Goal: Transaction & Acquisition: Purchase product/service

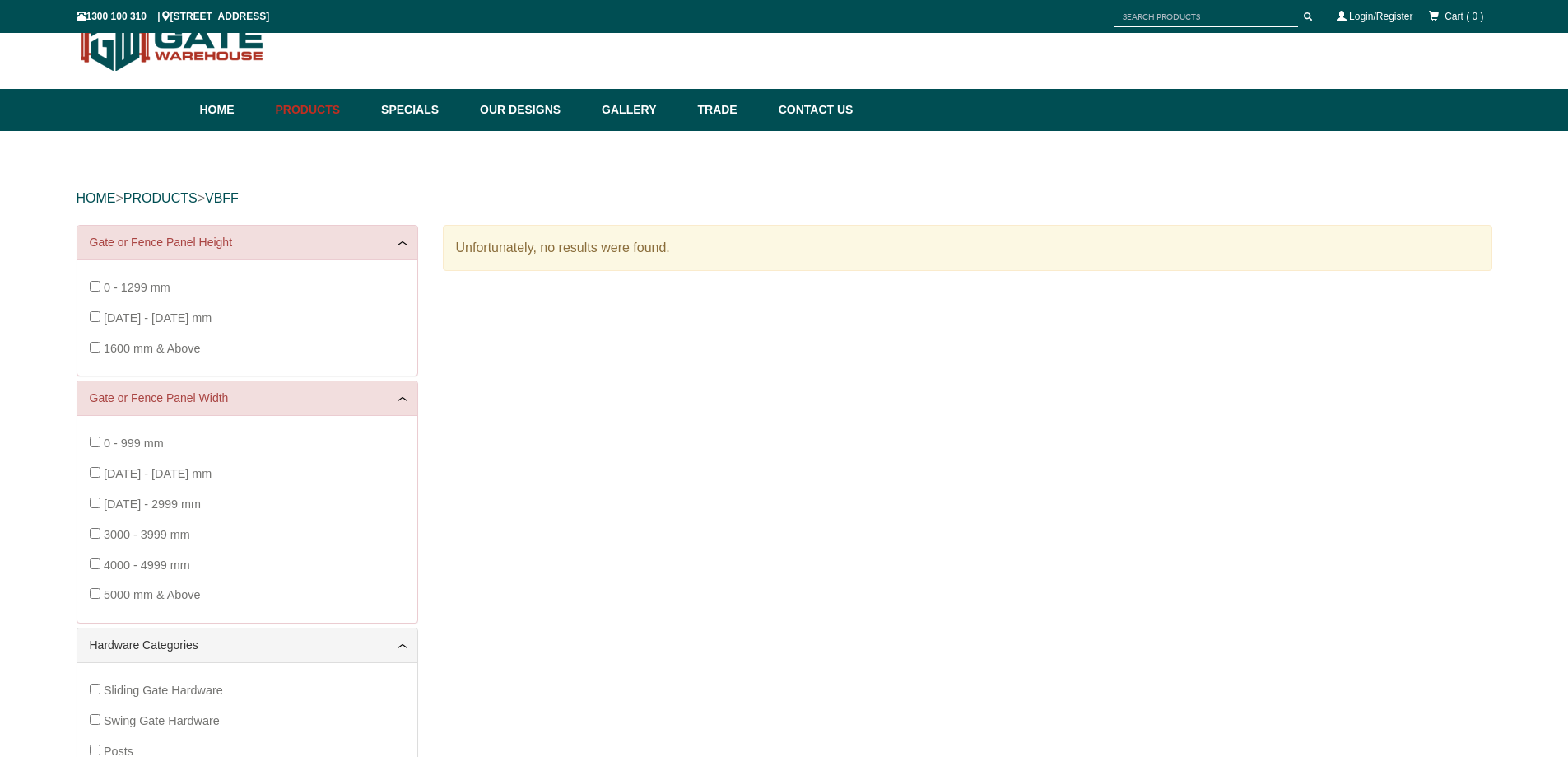
scroll to position [41, 0]
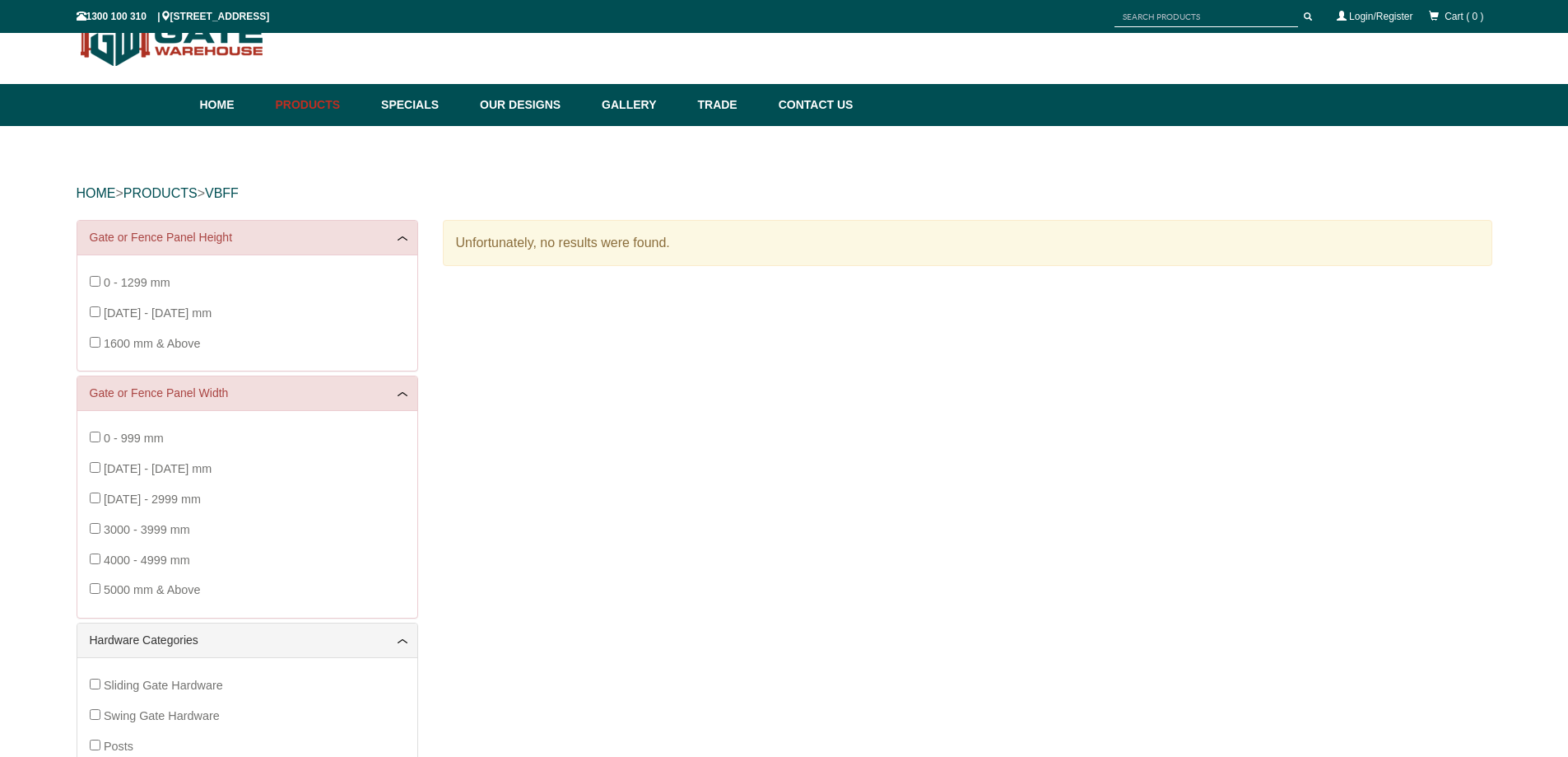
click at [99, 503] on div "0 - 999 mm 1000 - 1999 mm 2000 - 2999 mm 3000 - 3999 mm 4000 - 4999 mm 5000 mm …" at bounding box center [248, 514] width 315 height 182
click at [172, 189] on link "PRODUCTS" at bounding box center [160, 193] width 74 height 14
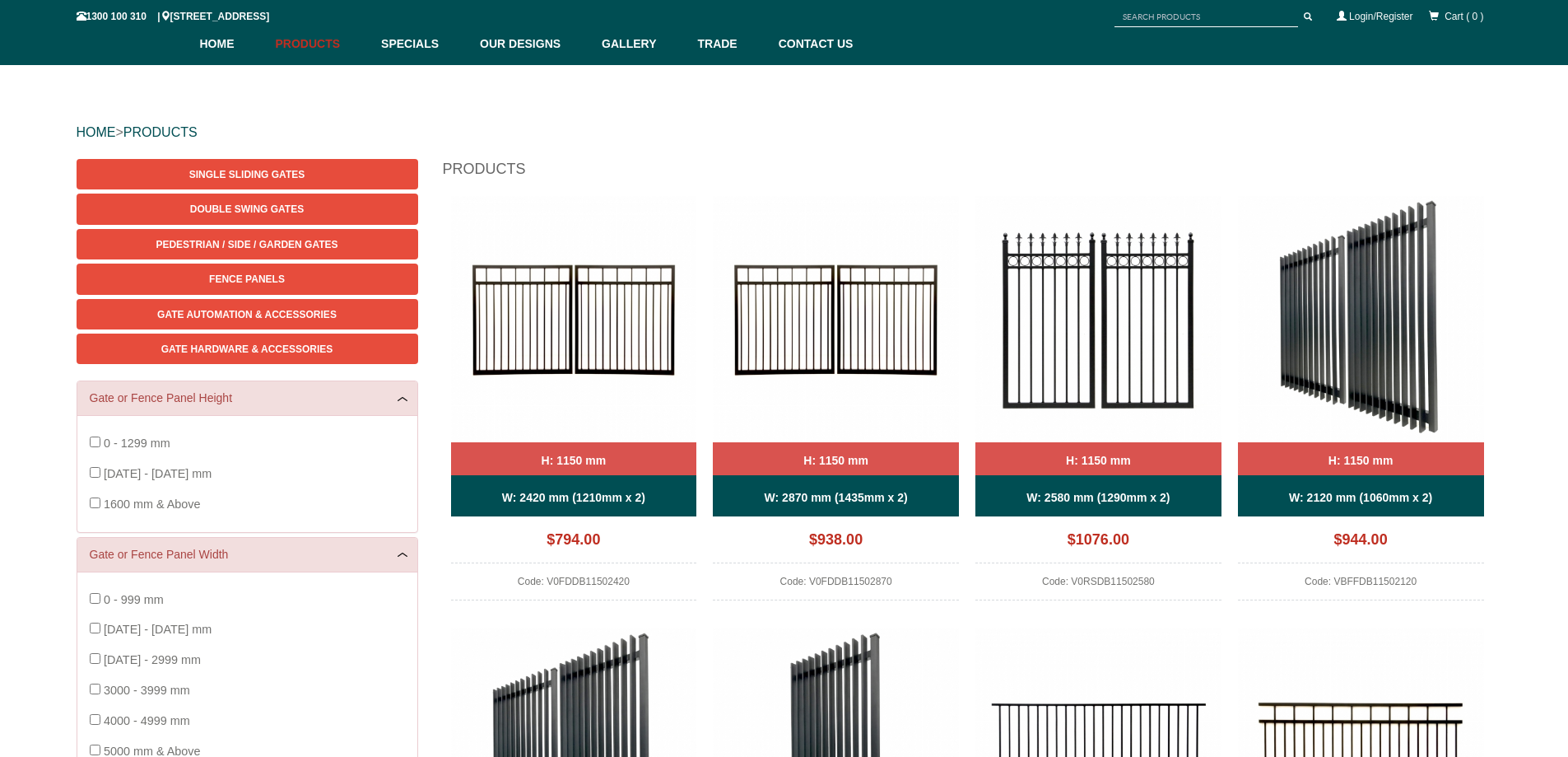
scroll to position [192, 0]
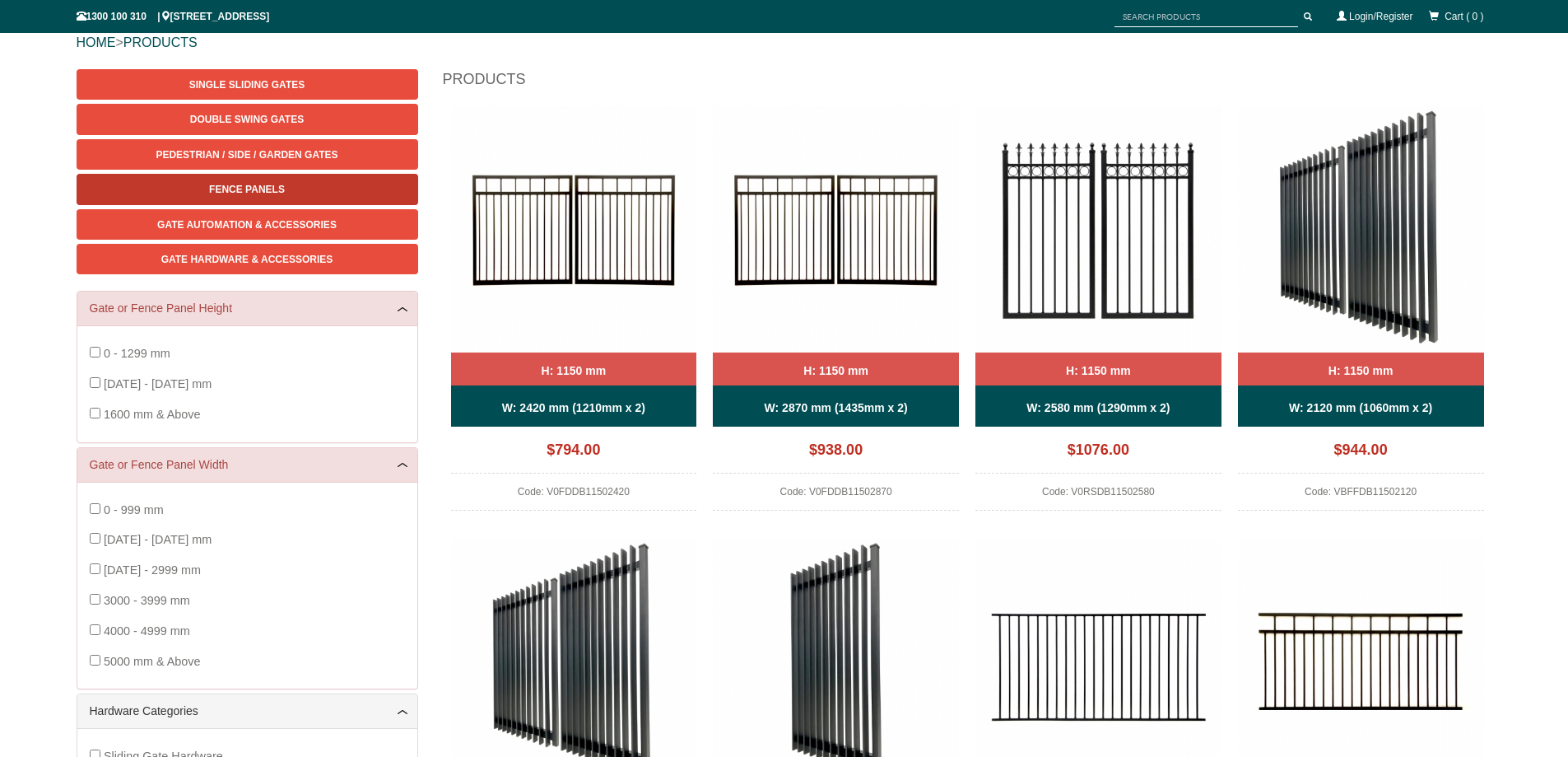
click at [241, 193] on span "Fence Panels" at bounding box center [247, 189] width 75 height 11
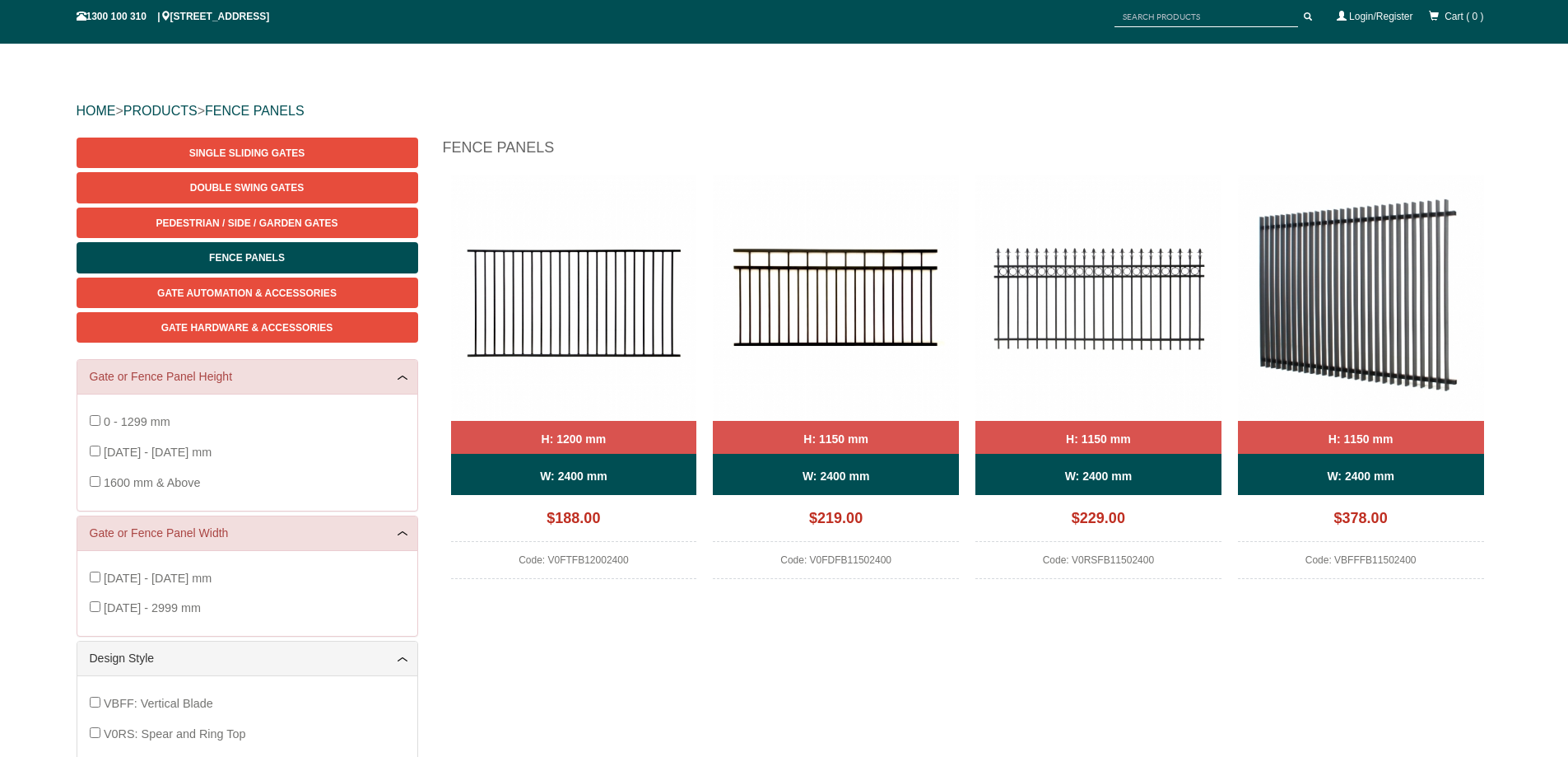
click at [560, 616] on div "Single Sliding Gates Double Swing Gates Pedestrian / Side / Garden Gates Fence …" at bounding box center [784, 604] width 1415 height 934
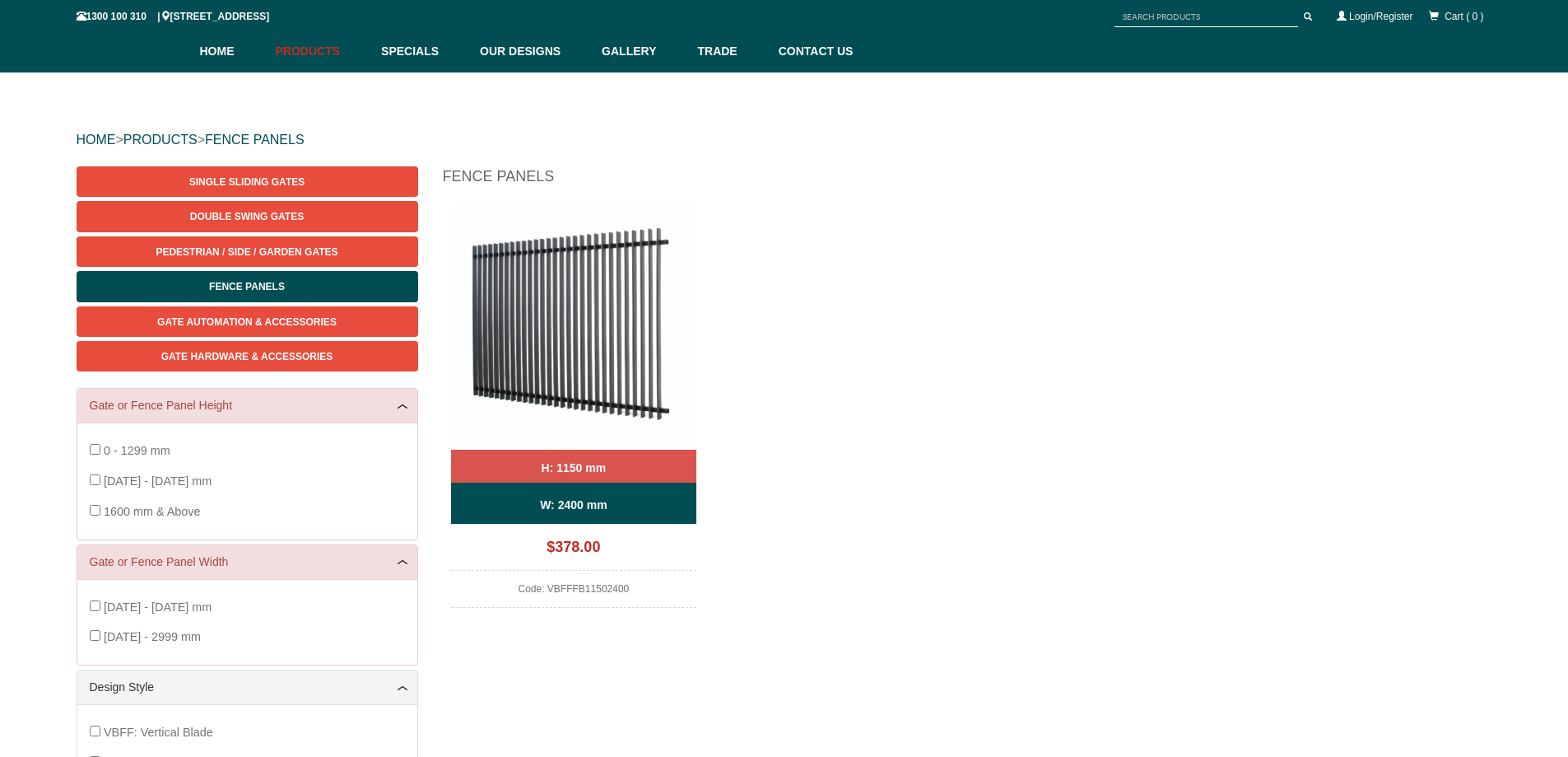
scroll to position [123, 0]
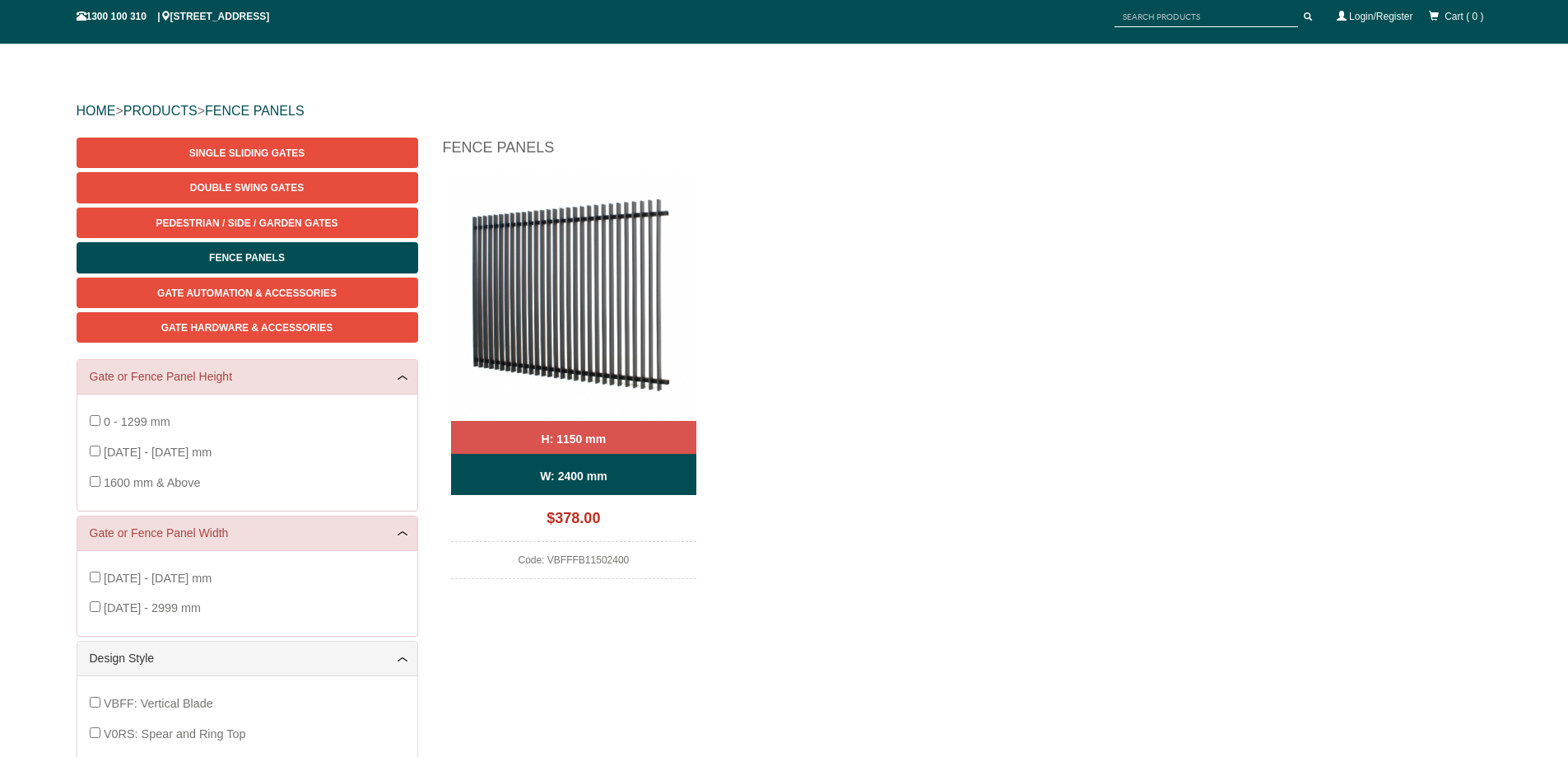
click at [597, 350] on img at bounding box center [573, 297] width 246 height 246
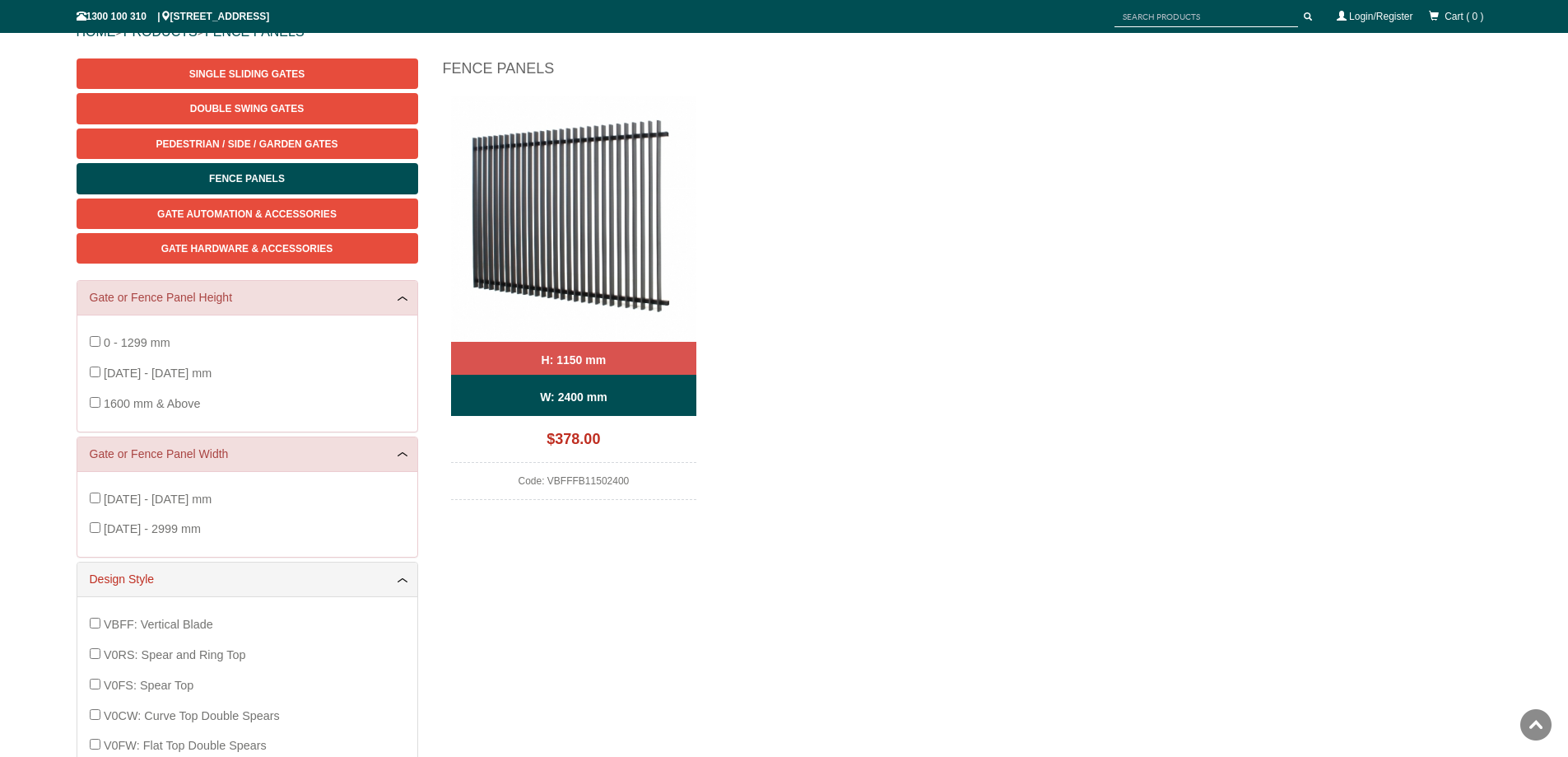
scroll to position [41, 0]
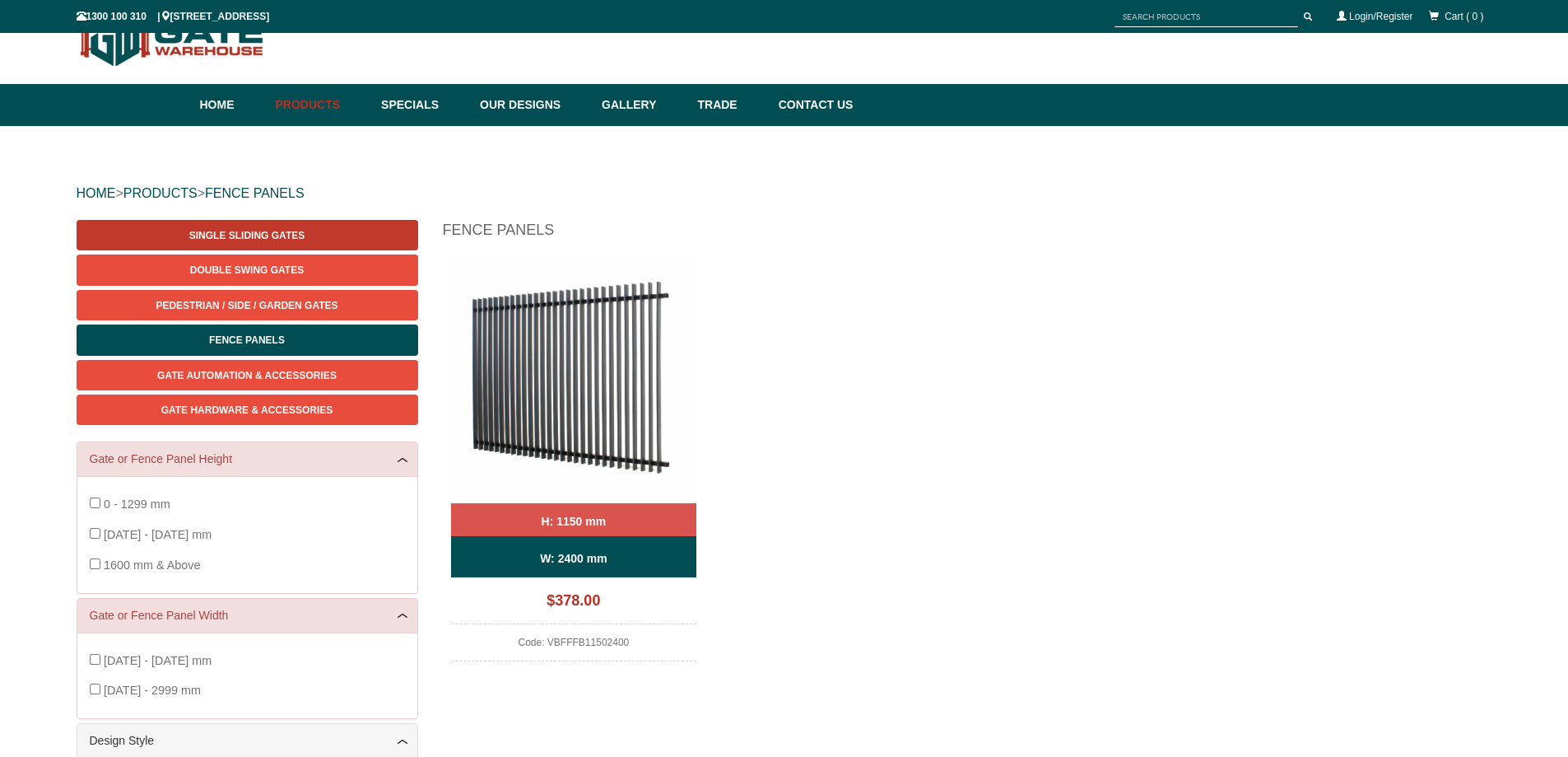
click at [258, 231] on span "Single Sliding Gates" at bounding box center [247, 235] width 115 height 11
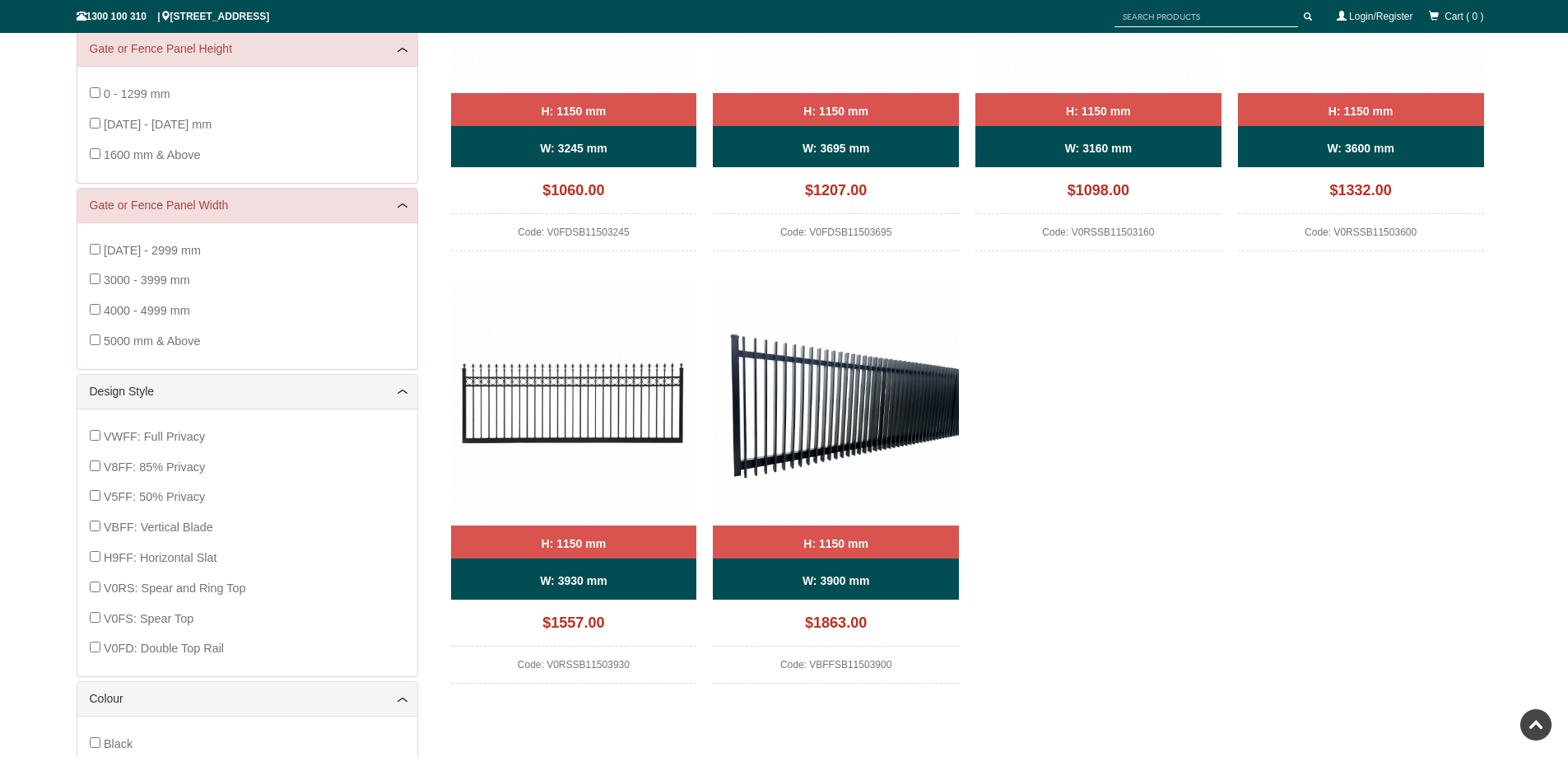
scroll to position [453, 0]
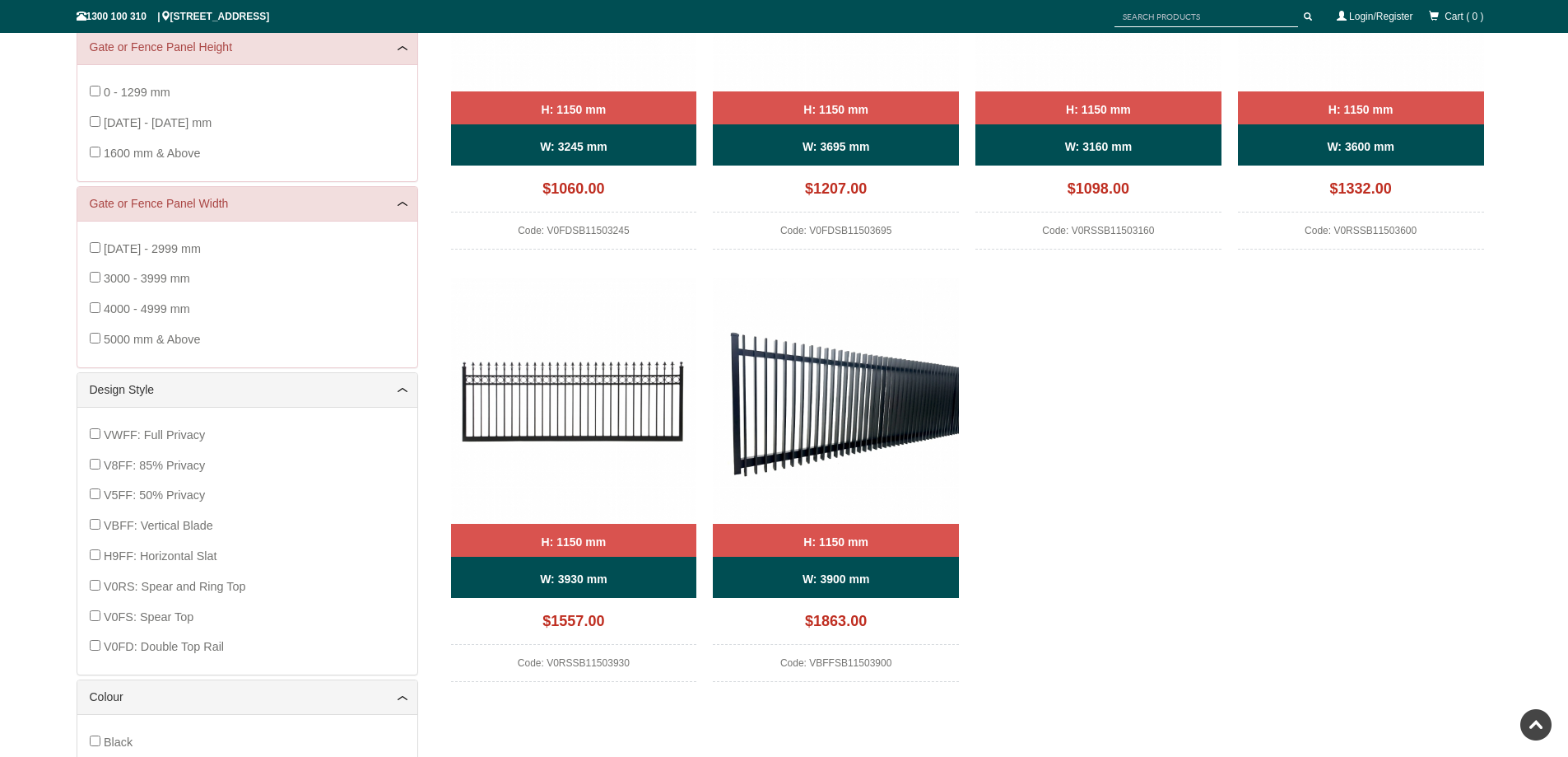
click at [793, 537] on div "H: 1150 mm" at bounding box center [835, 540] width 246 height 33
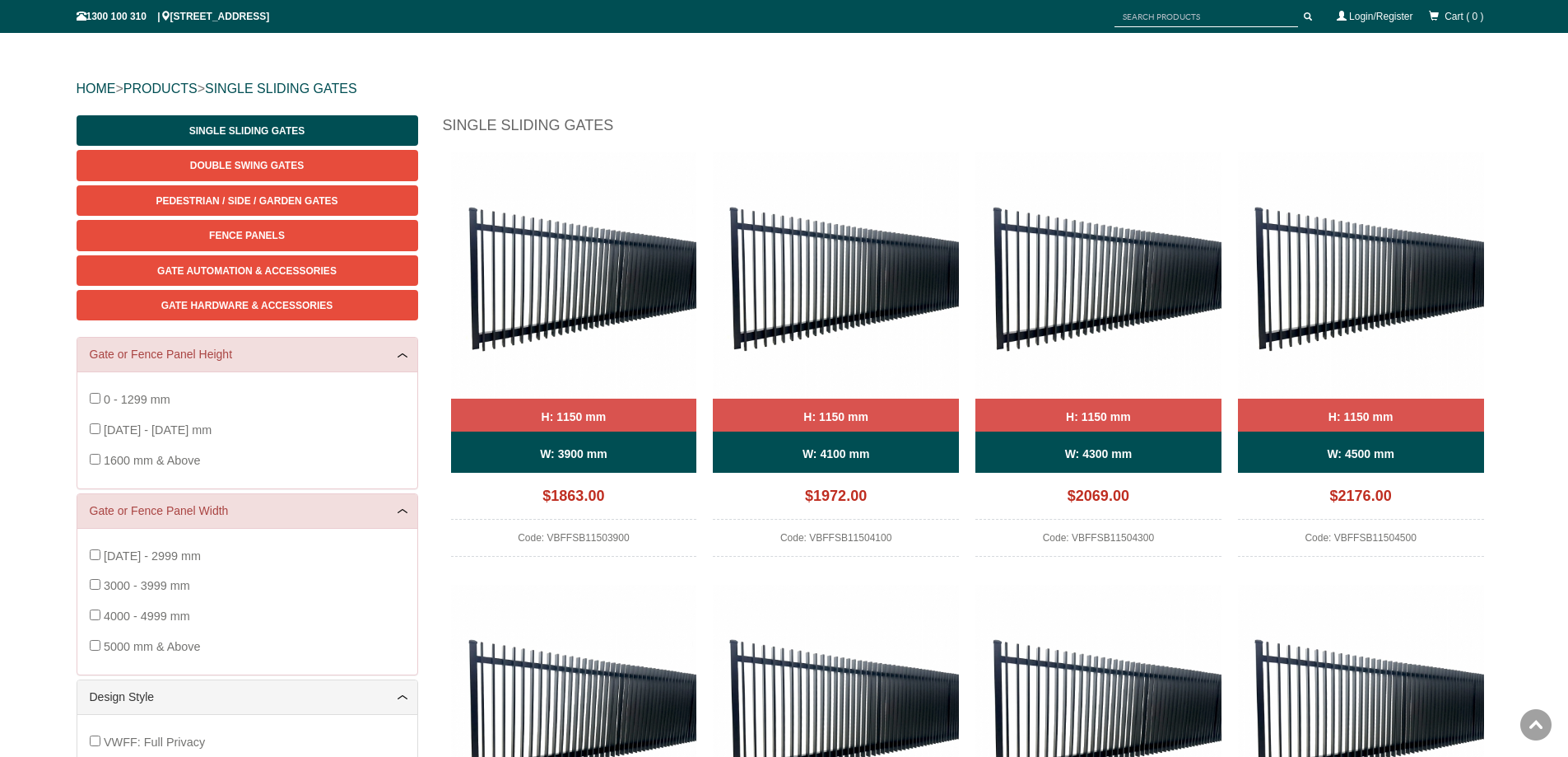
scroll to position [123, 0]
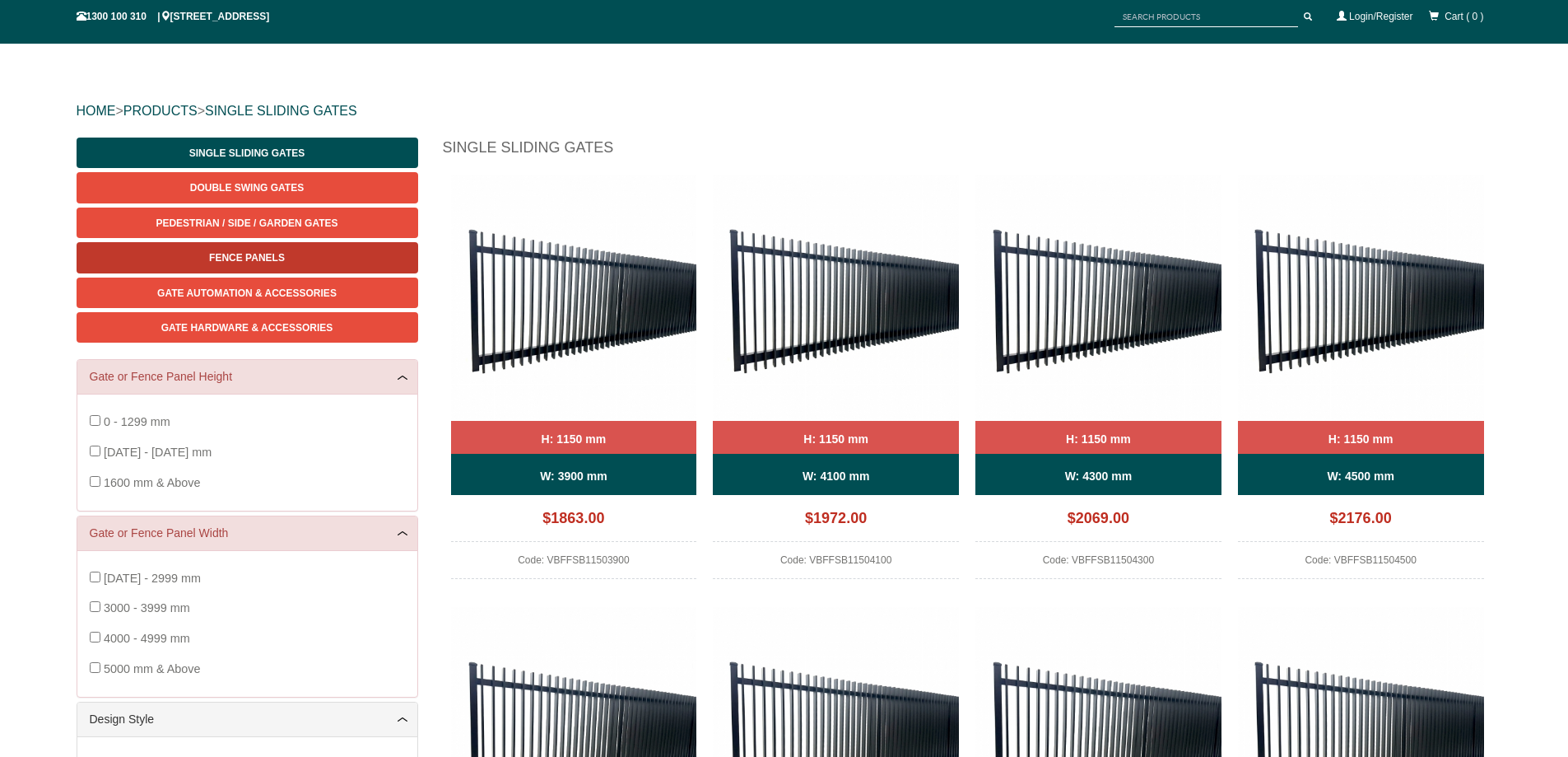
click at [259, 255] on span "Fence Panels" at bounding box center [247, 257] width 75 height 11
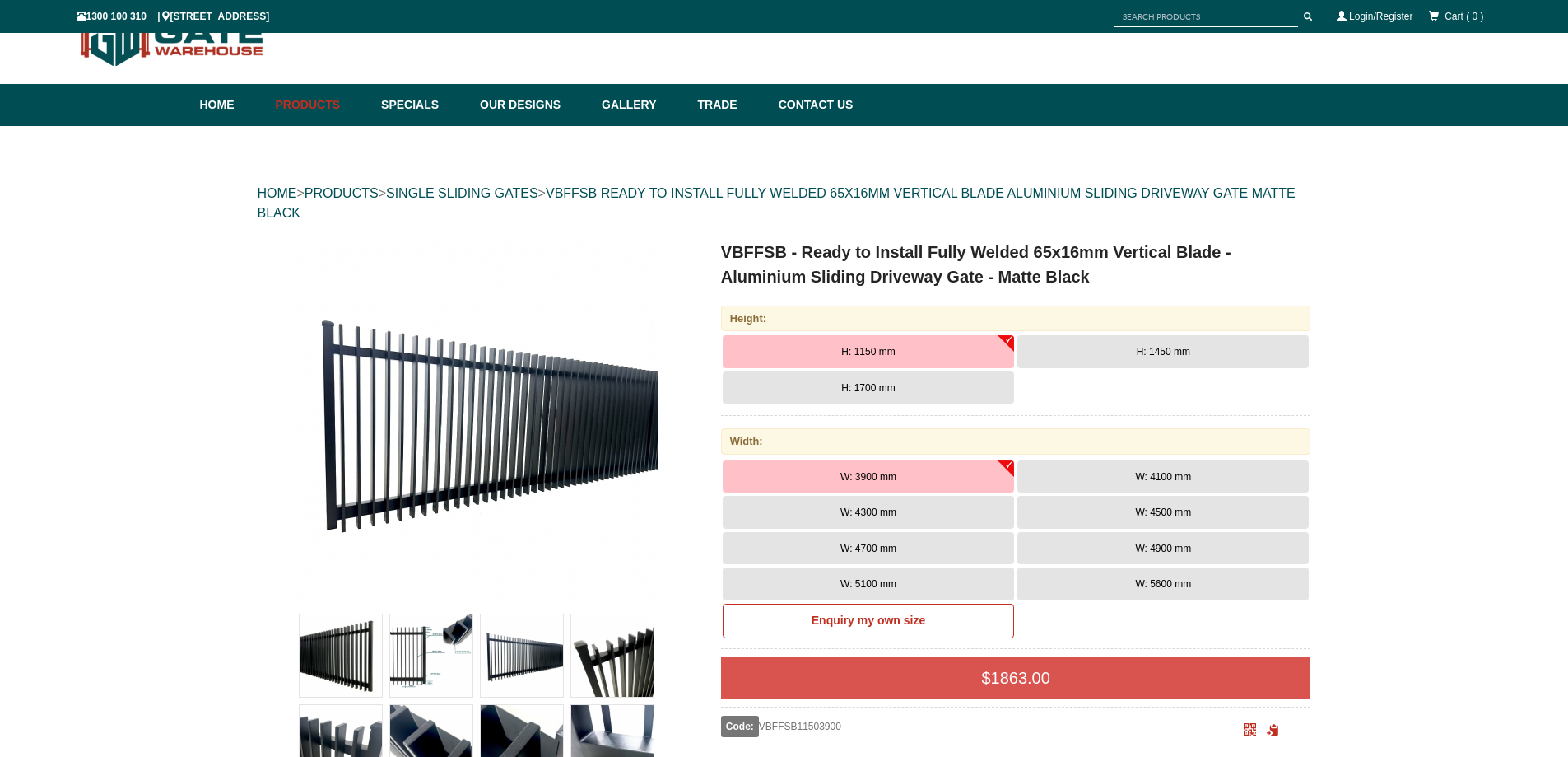
scroll to position [41, 0]
click at [493, 465] on img at bounding box center [476, 421] width 362 height 363
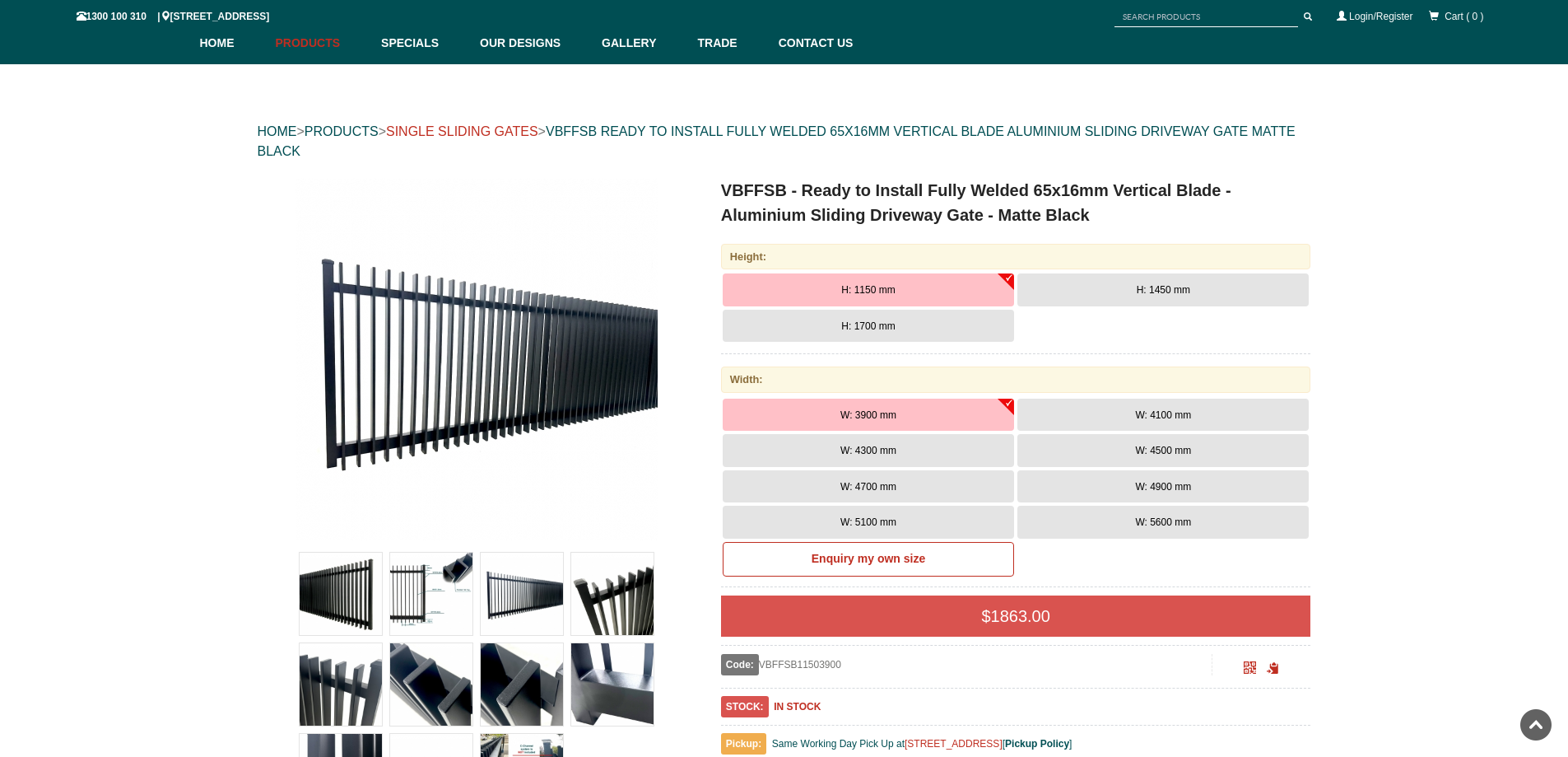
scroll to position [0, 0]
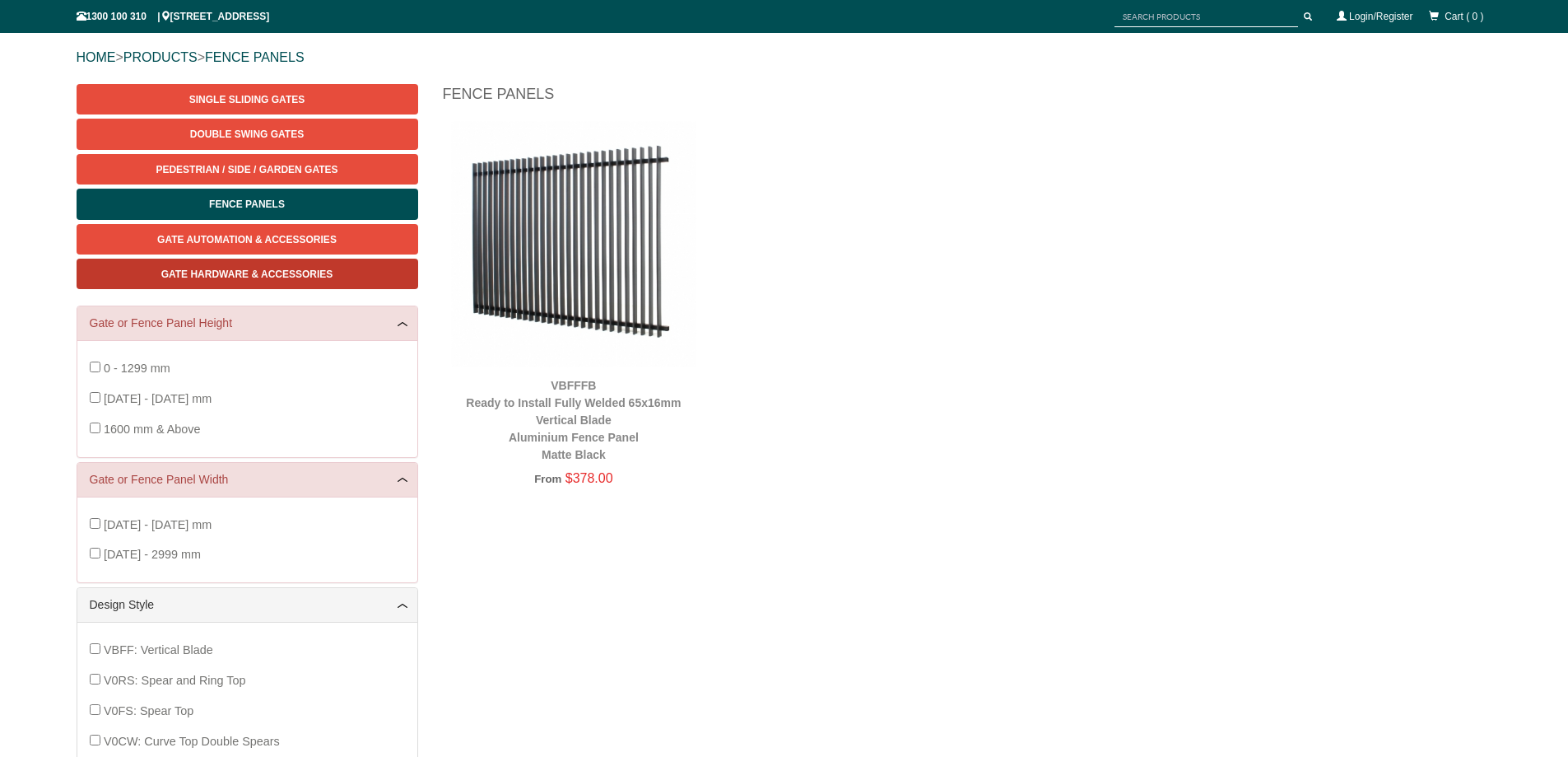
scroll to position [206, 0]
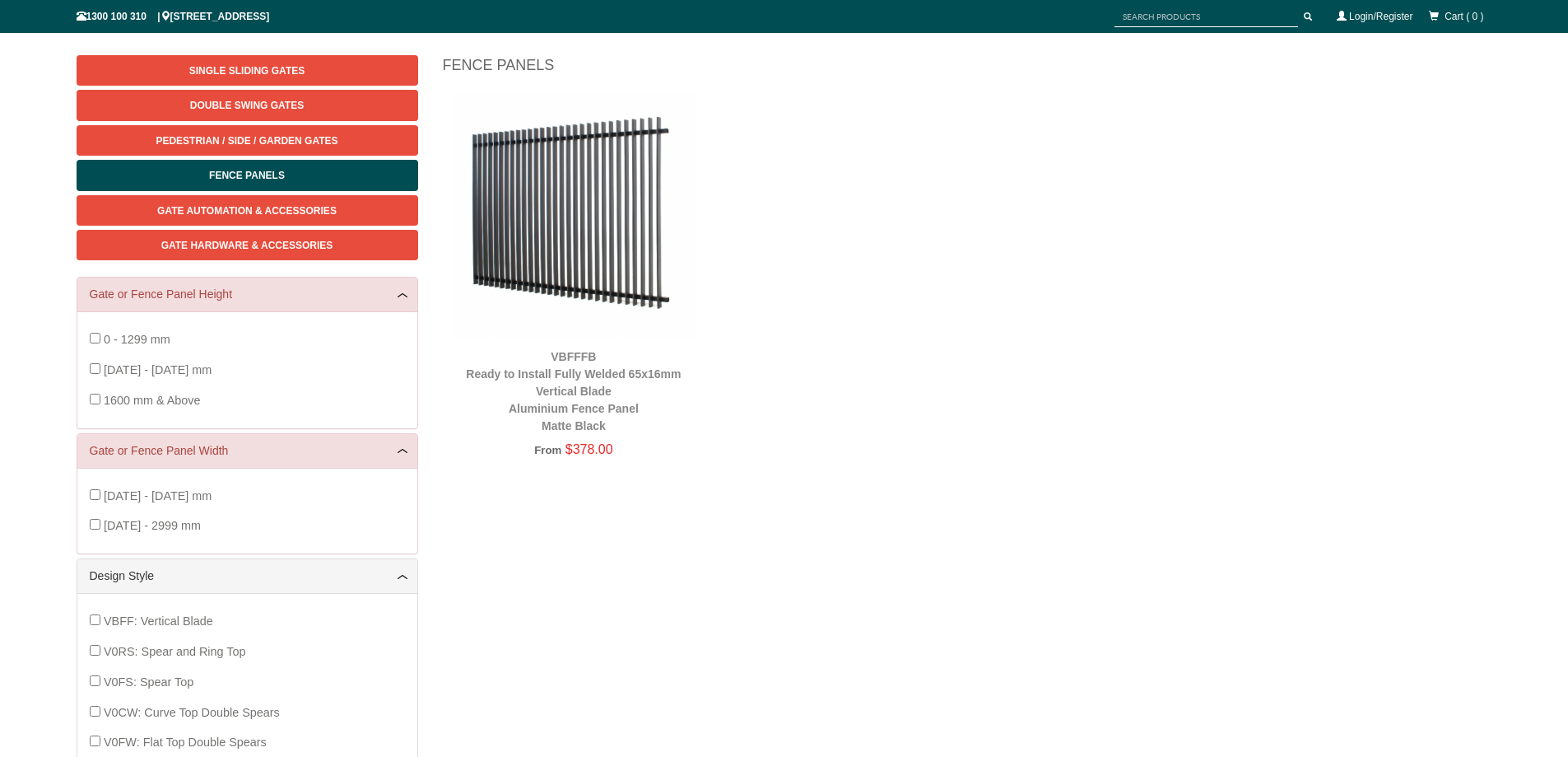
click at [600, 255] on img at bounding box center [573, 215] width 246 height 246
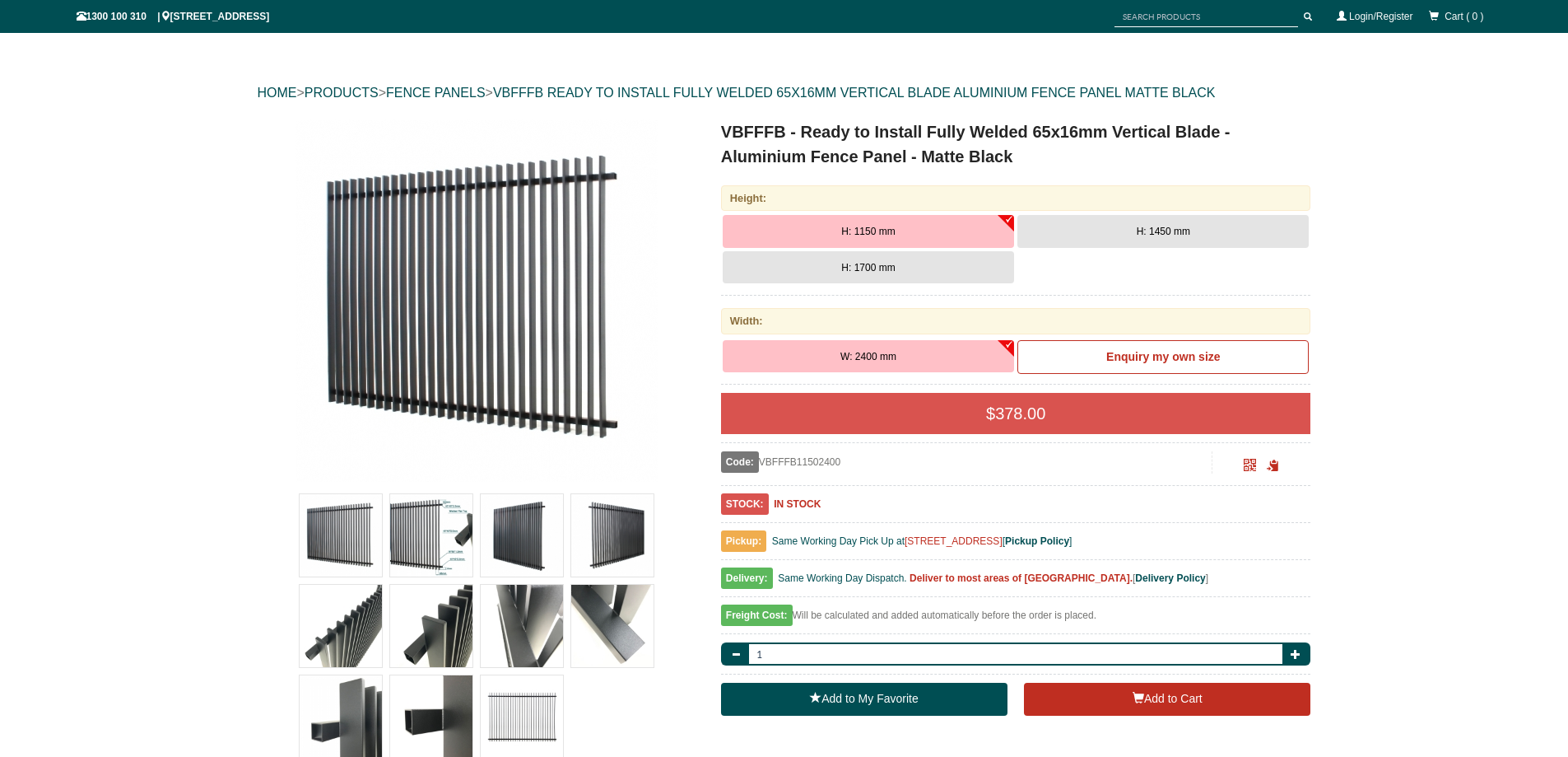
scroll to position [209, 0]
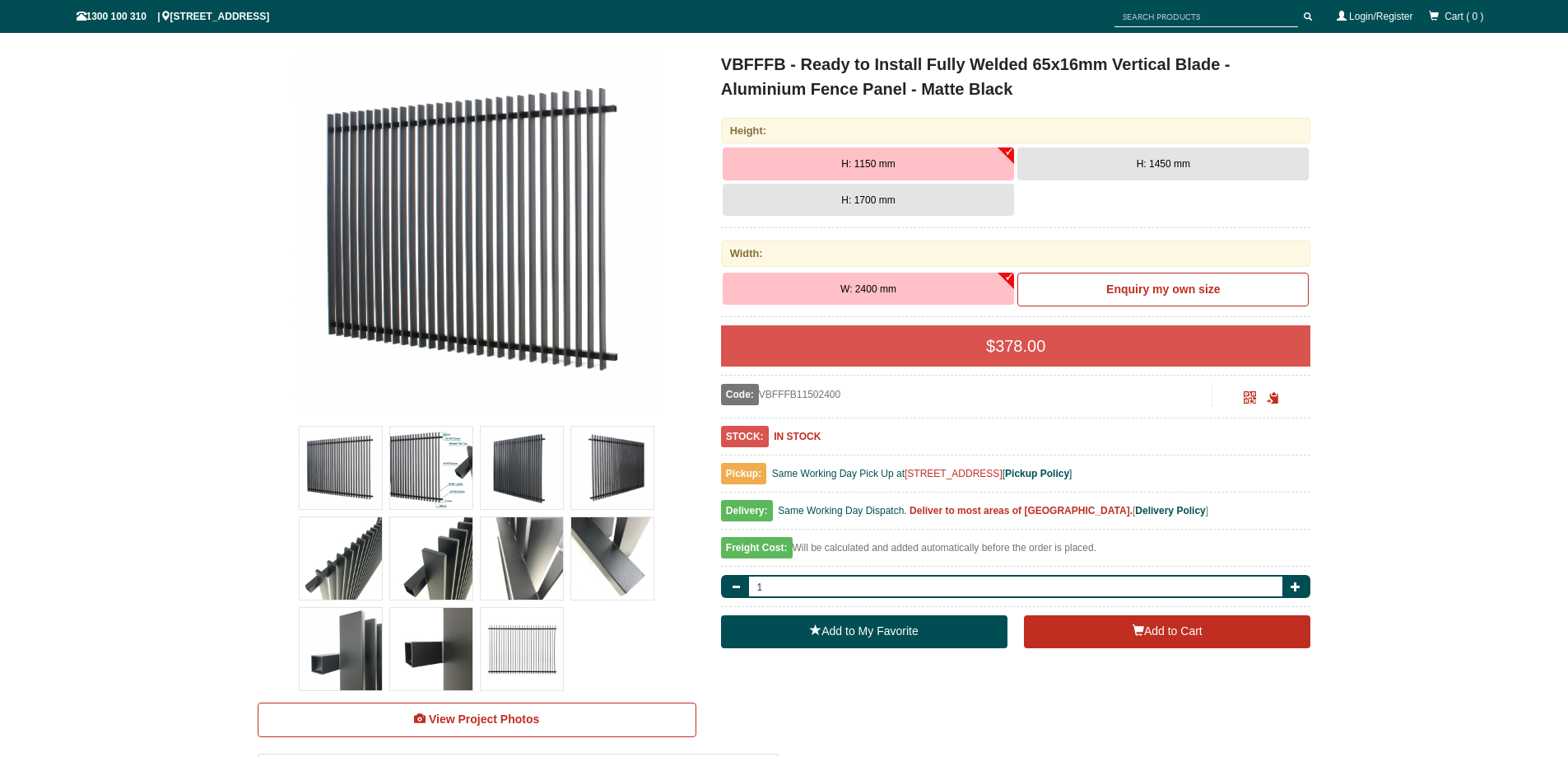
drag, startPoint x: 991, startPoint y: 345, endPoint x: 1056, endPoint y: 345, distance: 65.0
click at [1056, 345] on div "$ 378.00" at bounding box center [1016, 345] width 590 height 41
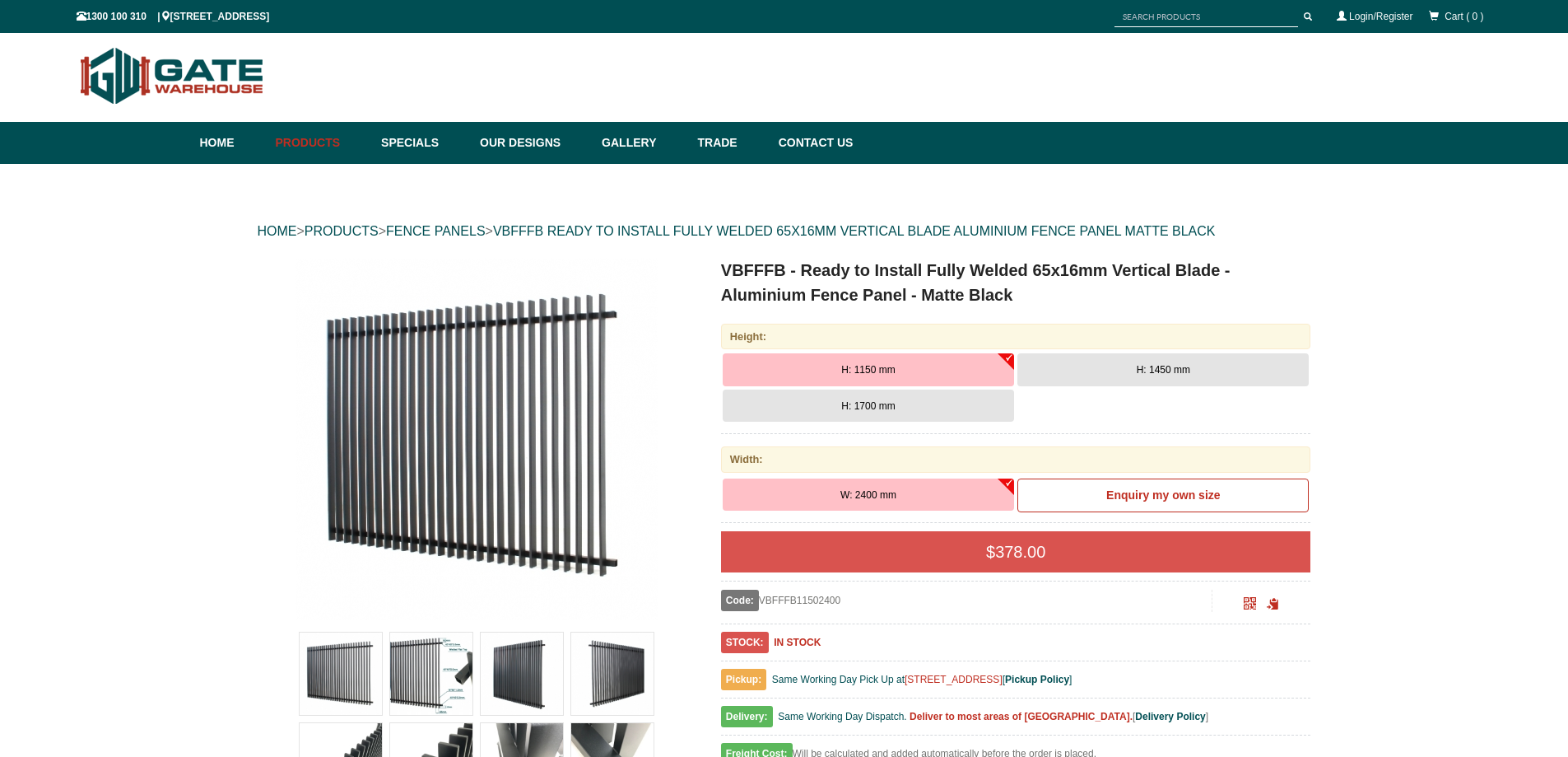
scroll to position [0, 0]
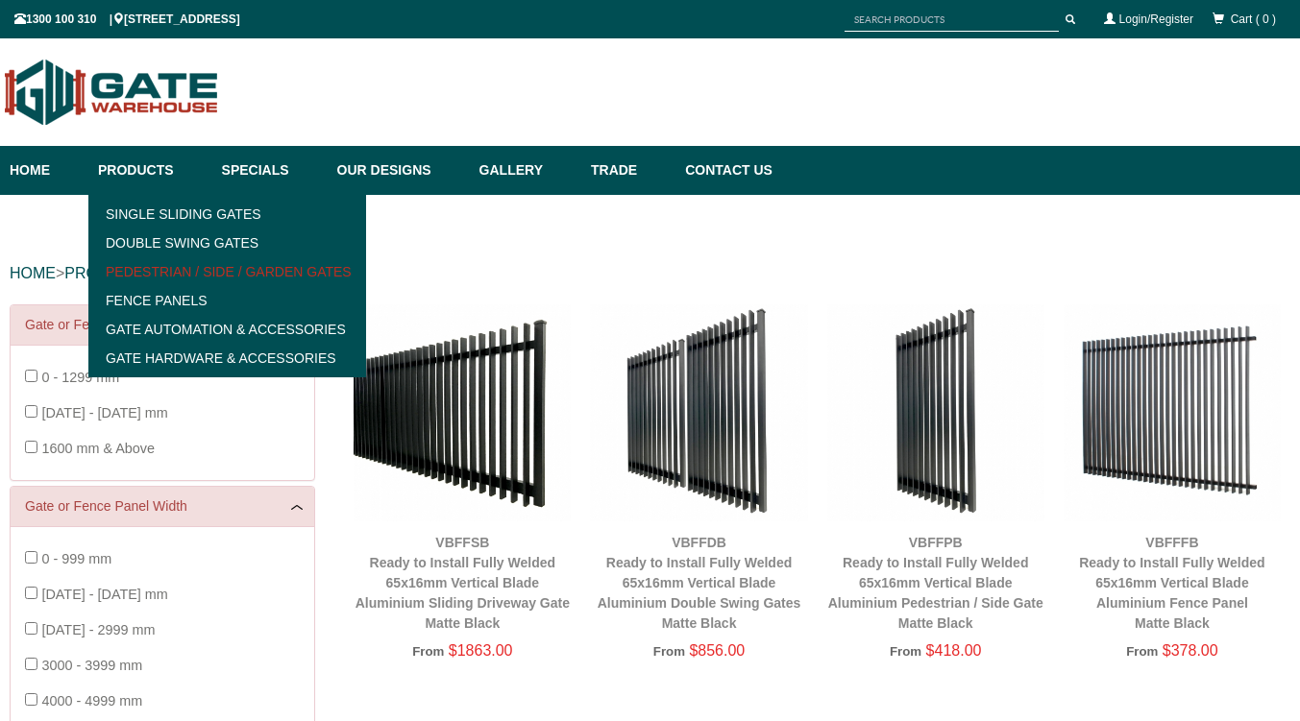
click at [146, 272] on link "Pedestrian / Side / Garden Gates" at bounding box center [227, 271] width 266 height 29
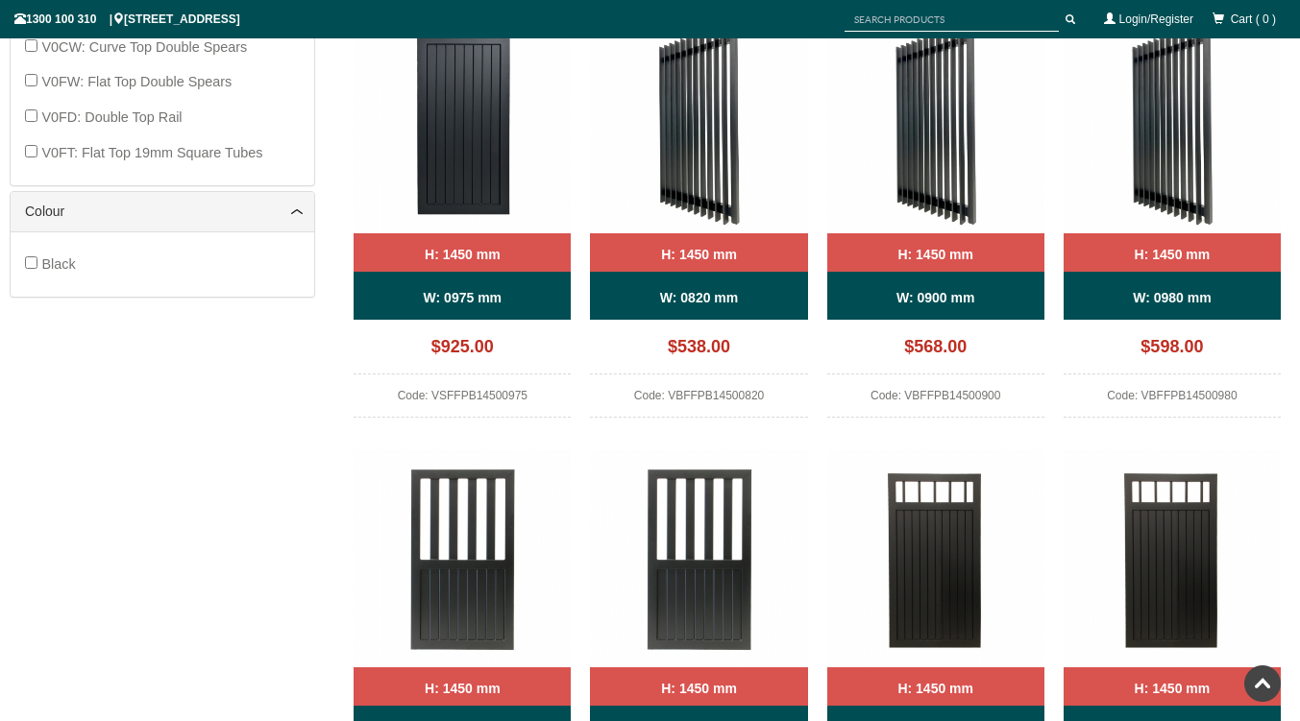
scroll to position [913, 0]
